Goal: Task Accomplishment & Management: Manage account settings

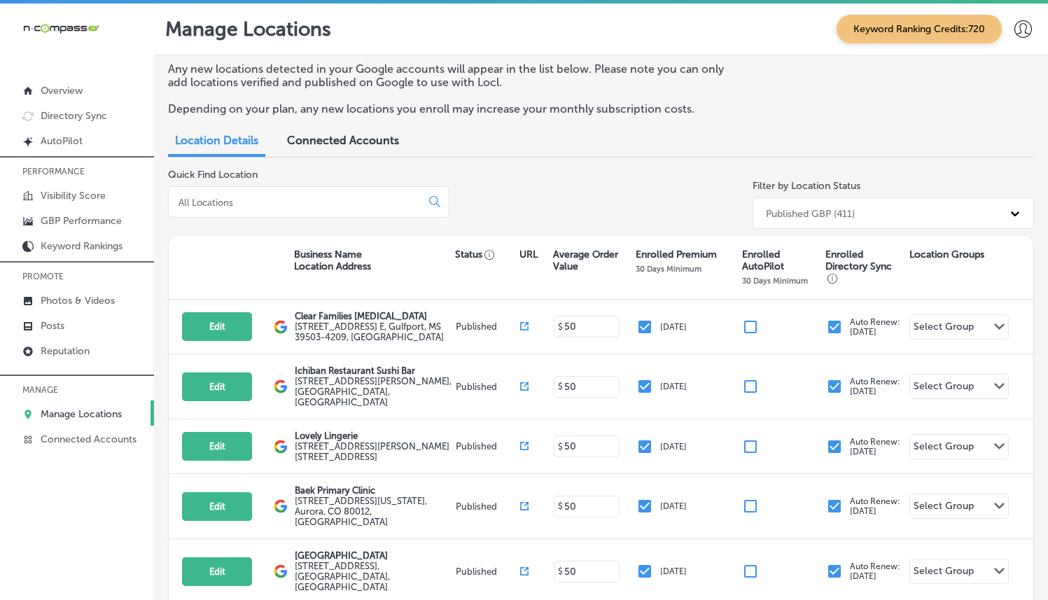
click at [216, 223] on div "Quick Find Location" at bounding box center [308, 202] width 281 height 66
click at [230, 212] on div at bounding box center [308, 201] width 281 height 31
click at [242, 202] on input at bounding box center [297, 202] width 241 height 13
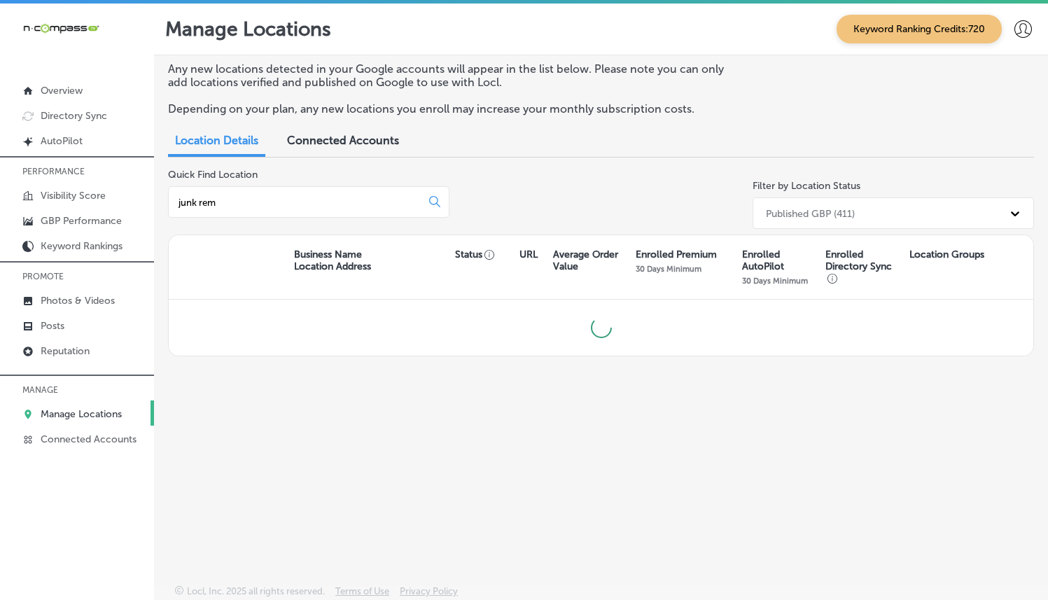
type input "junk remo"
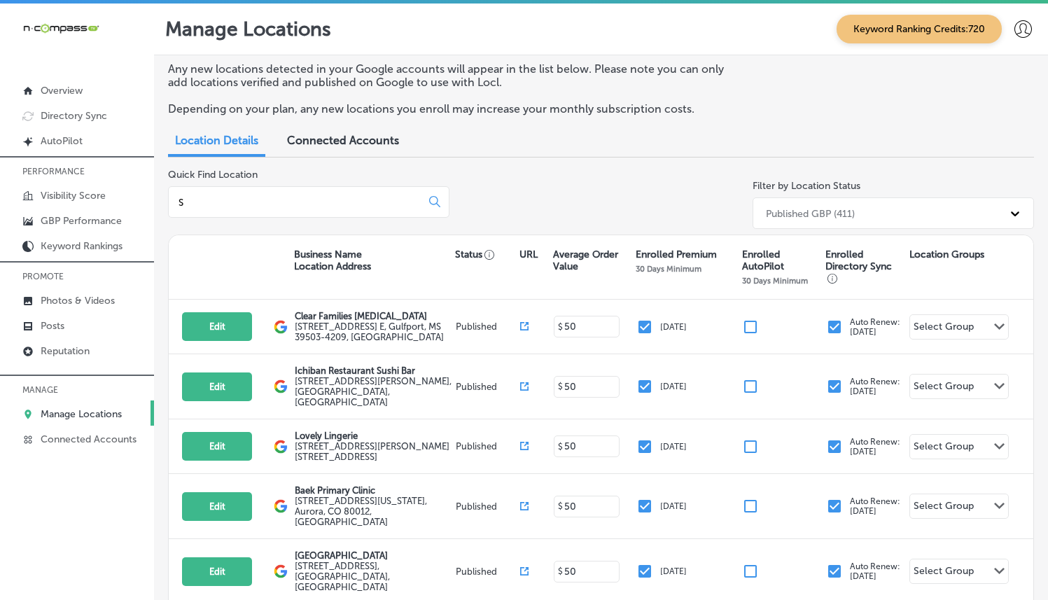
click at [384, 225] on div "Quick Find Location S" at bounding box center [308, 202] width 281 height 66
click at [383, 206] on input "S" at bounding box center [297, 202] width 241 height 13
paste input "&N Junk Removal"
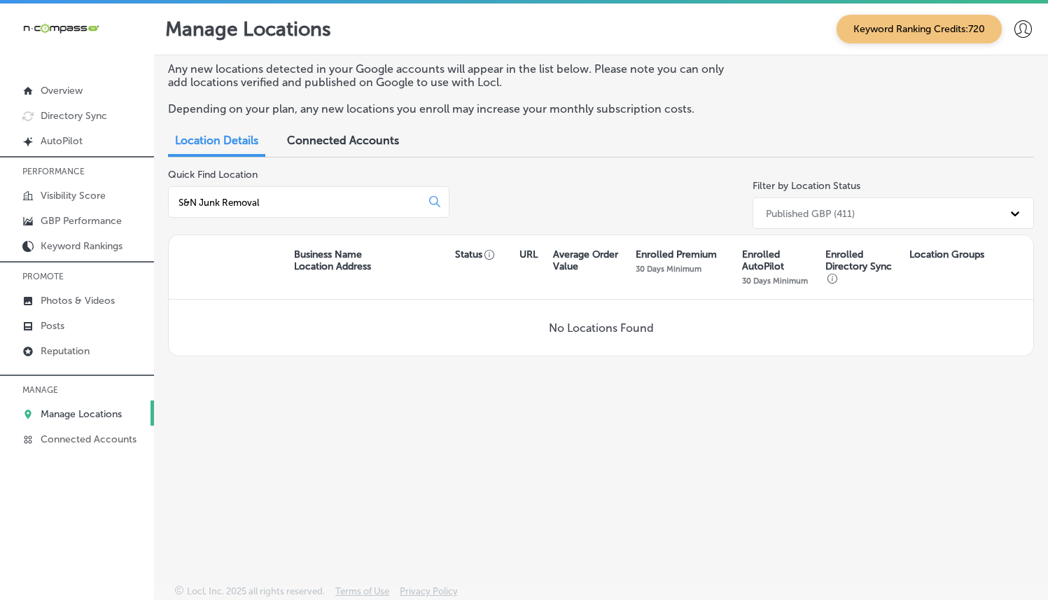
click at [550, 190] on div "Quick Find Location S&N Junk Removal Filter by Location Status Published GBP (4…" at bounding box center [601, 202] width 866 height 66
click at [335, 189] on div "S&N Junk Removal" at bounding box center [308, 201] width 281 height 31
click at [330, 200] on input "S&N Junk Removal" at bounding box center [297, 202] width 241 height 13
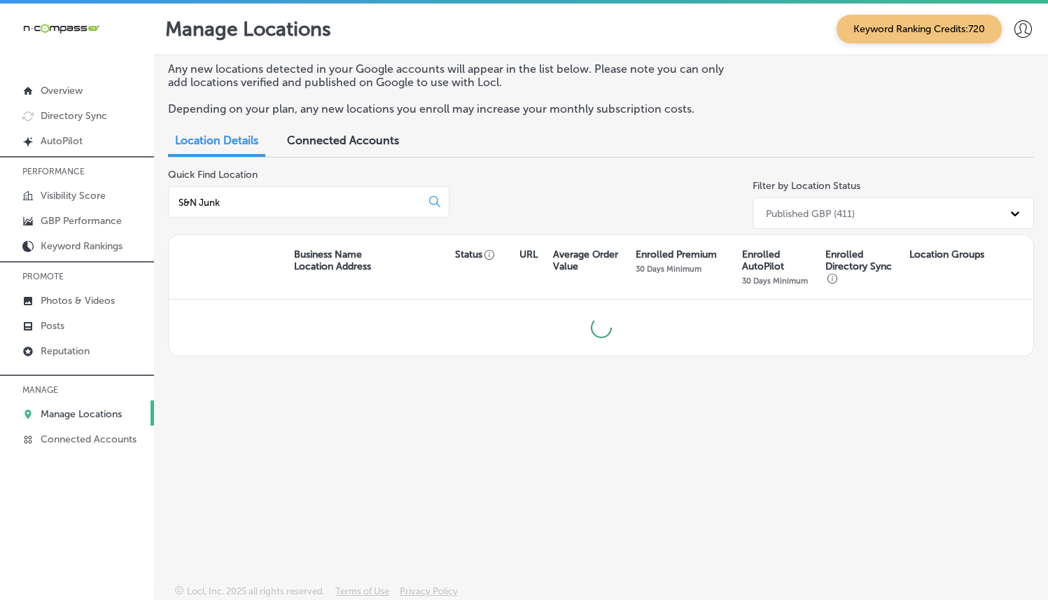
type input "S&N Jun"
paste input "S&N Hauling & Trash Removal LLC"
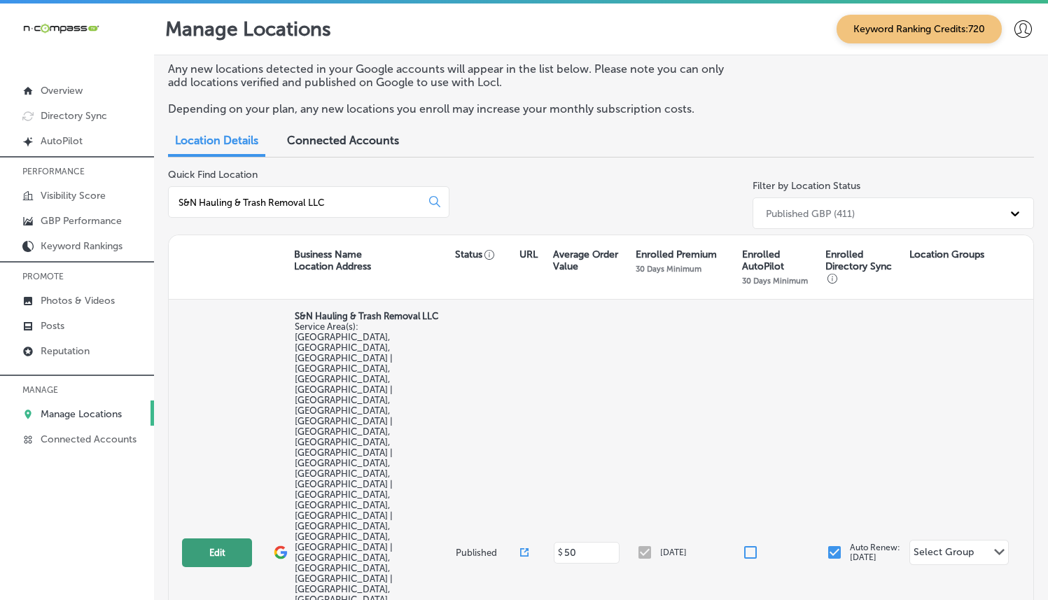
type input "S&N Hauling & Trash Removal LLC"
click at [216, 538] on button "Edit" at bounding box center [217, 552] width 70 height 29
select select "US"
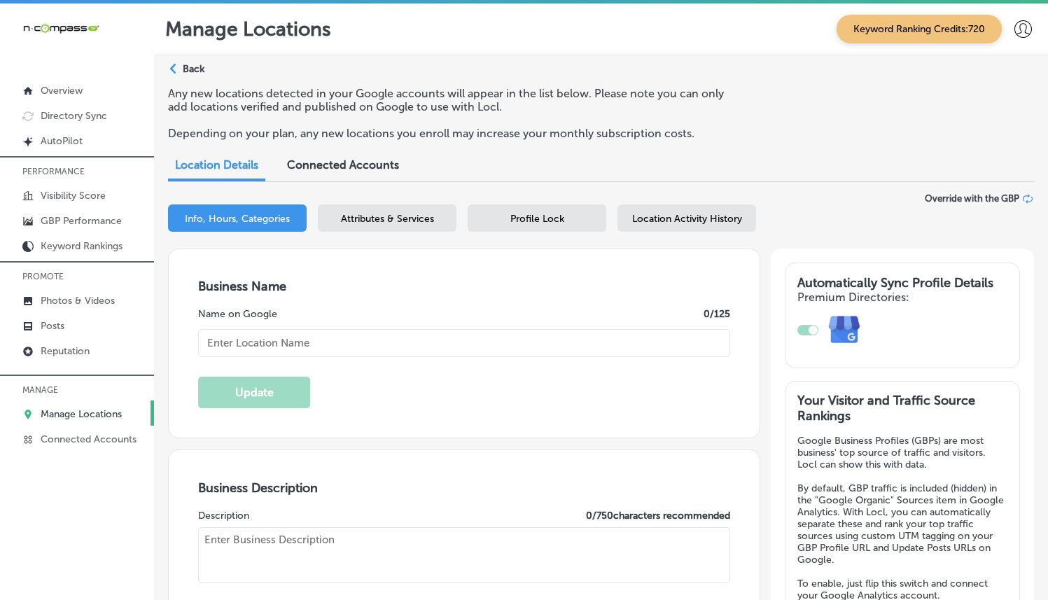
type input "S&N Hauling & Trash Removal LLC"
checkbox input "false"
type input "7809 Bobcat Ln"
type input "Highland"
type input "92346"
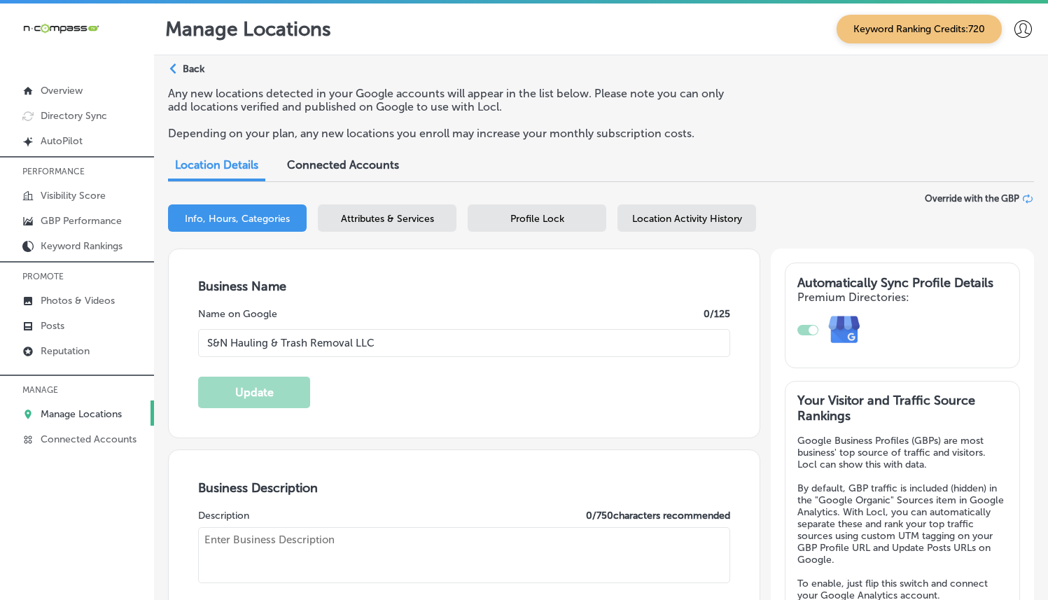
type input "US"
type input "[URL][DOMAIN_NAME]"
type textarea "Family and minority-owned business based in the [GEOGRAPHIC_DATA] region of [GE…"
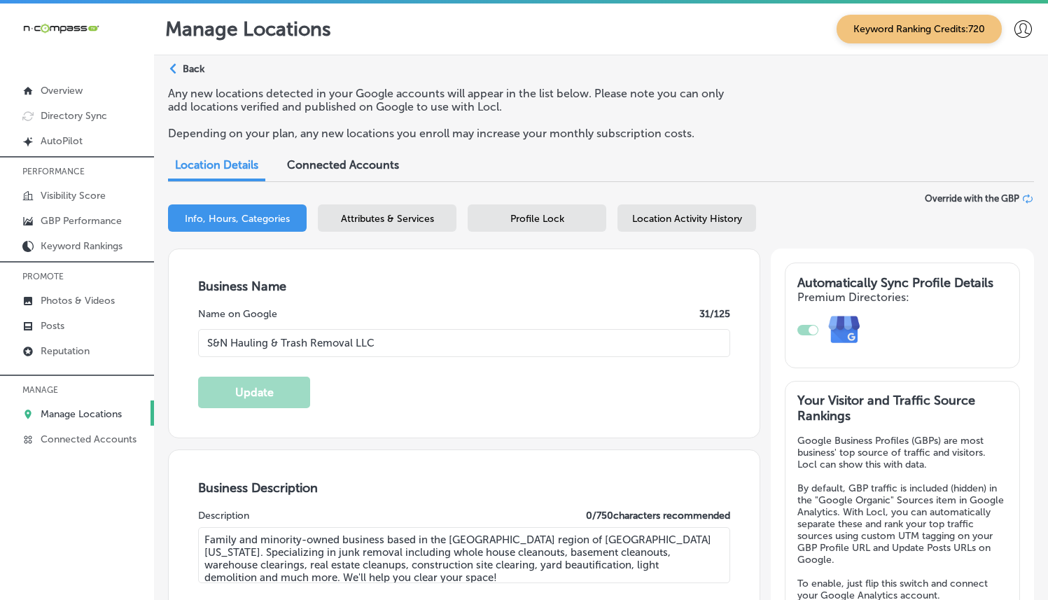
type input "[PHONE_NUMBER]"
